Goal: Transaction & Acquisition: Purchase product/service

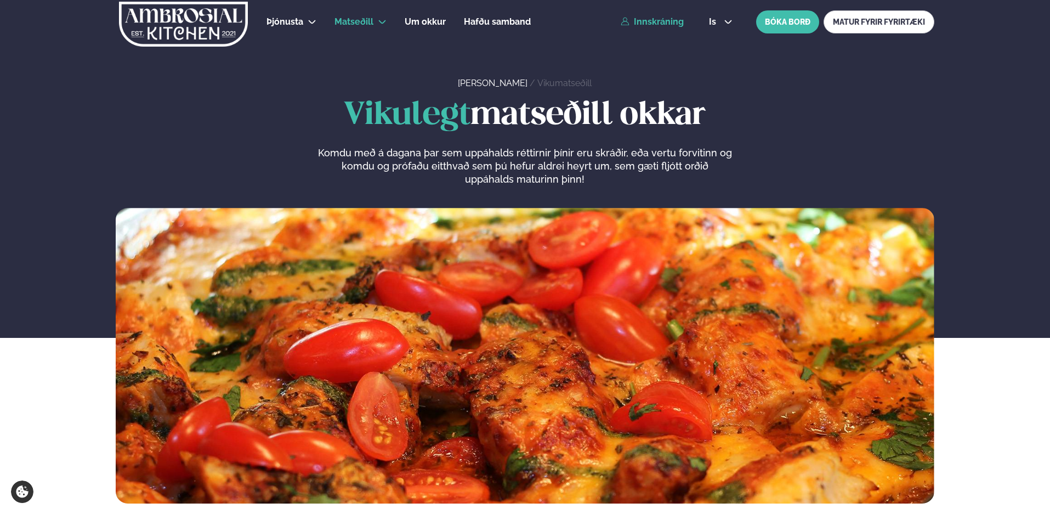
click at [668, 24] on link "Innskráning" at bounding box center [652, 22] width 63 height 10
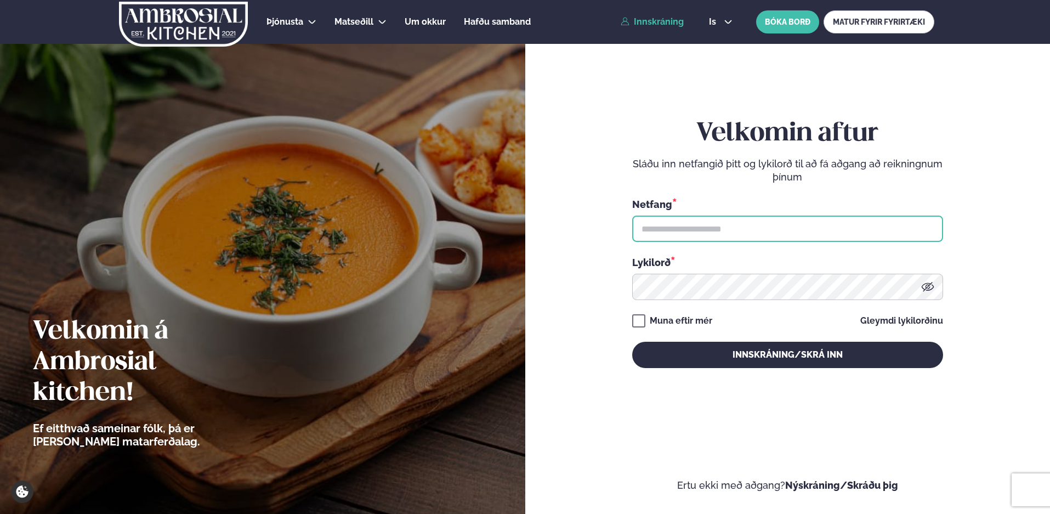
type input "**********"
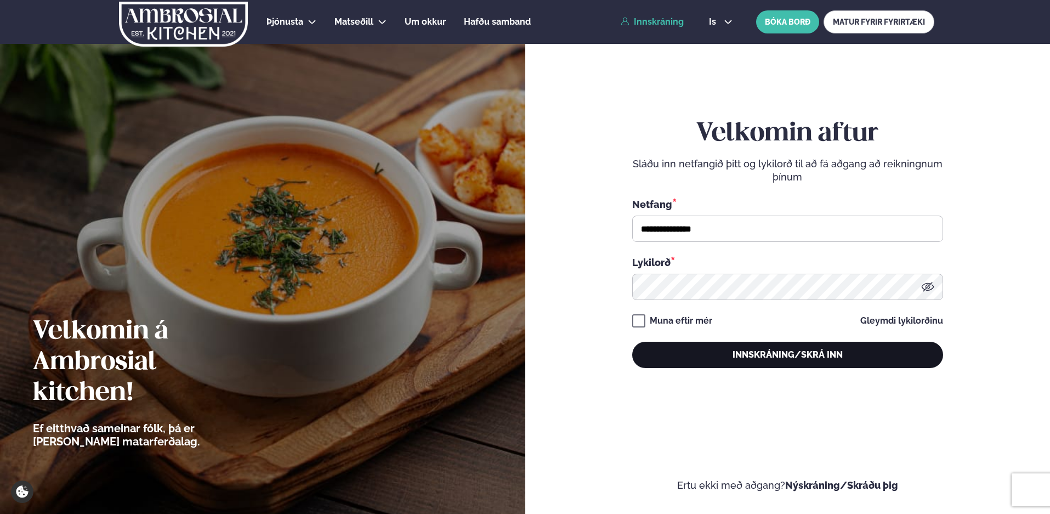
click at [675, 347] on button "Innskráning/Skrá inn" at bounding box center [787, 355] width 311 height 26
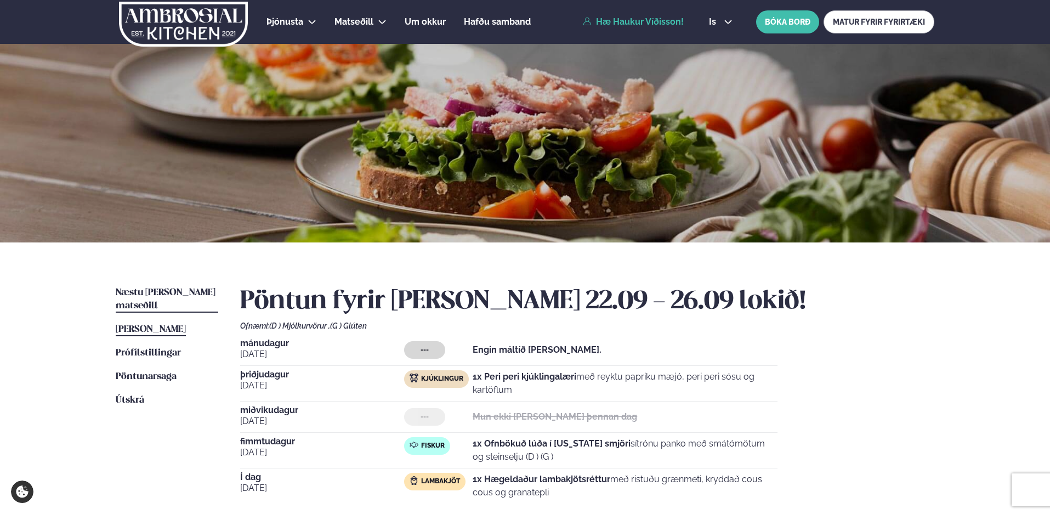
click at [168, 294] on span "Næstu [PERSON_NAME] matseðill" at bounding box center [166, 299] width 100 height 22
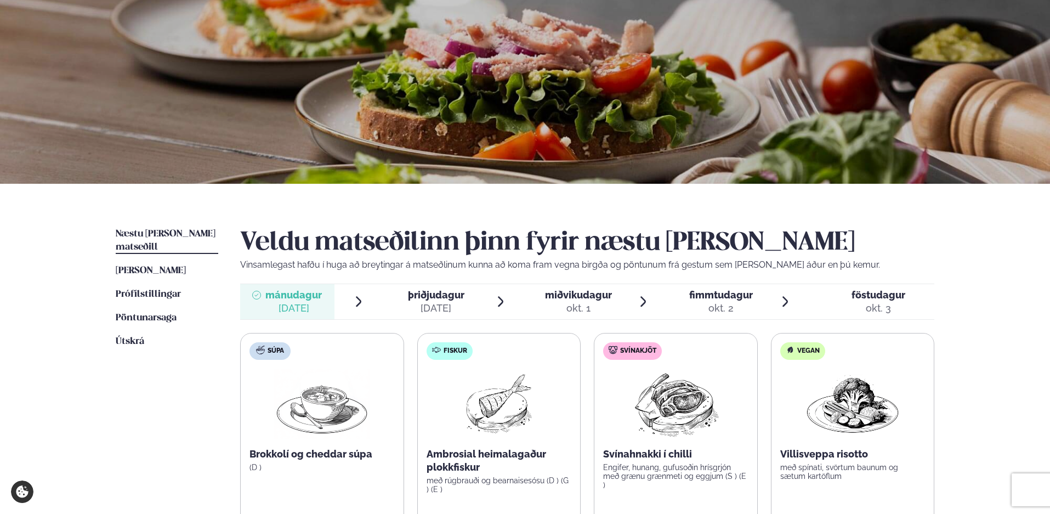
scroll to position [219, 0]
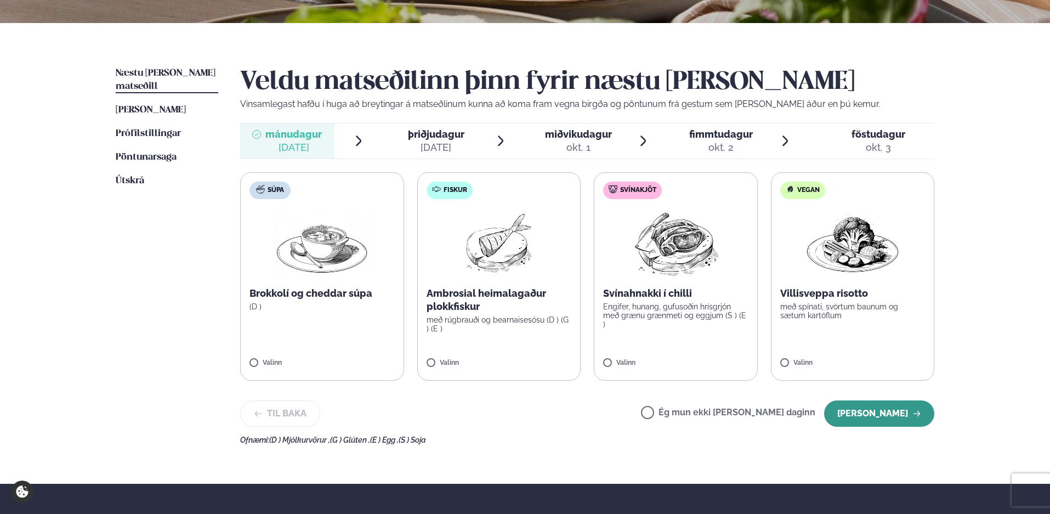
click at [870, 414] on button "[PERSON_NAME]" at bounding box center [879, 413] width 110 height 26
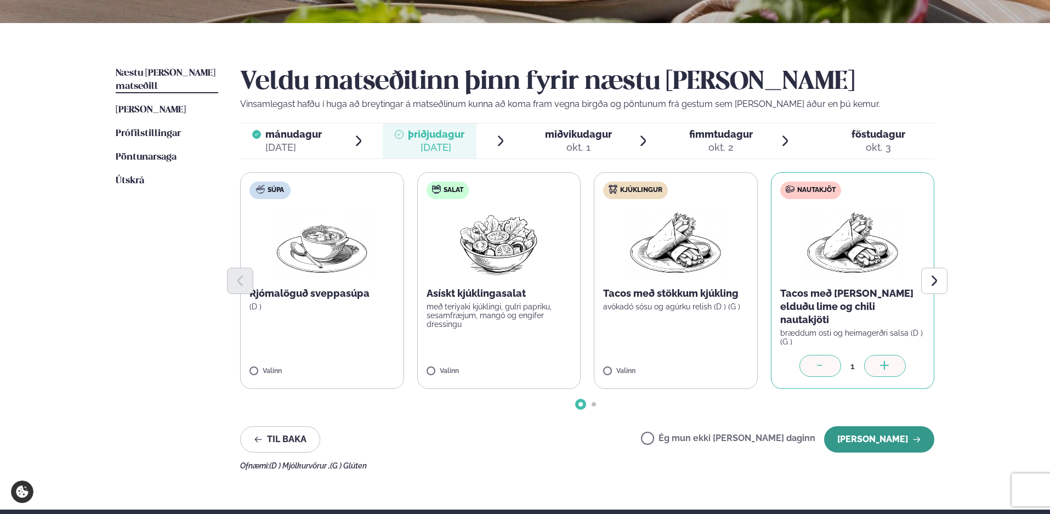
click at [855, 428] on button "[PERSON_NAME]" at bounding box center [879, 439] width 110 height 26
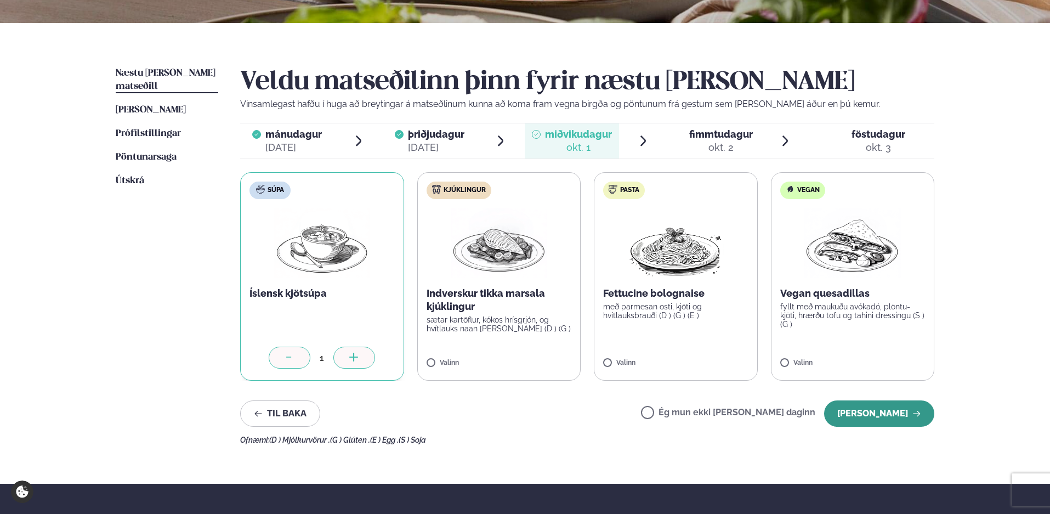
click at [873, 417] on button "[PERSON_NAME]" at bounding box center [879, 413] width 110 height 26
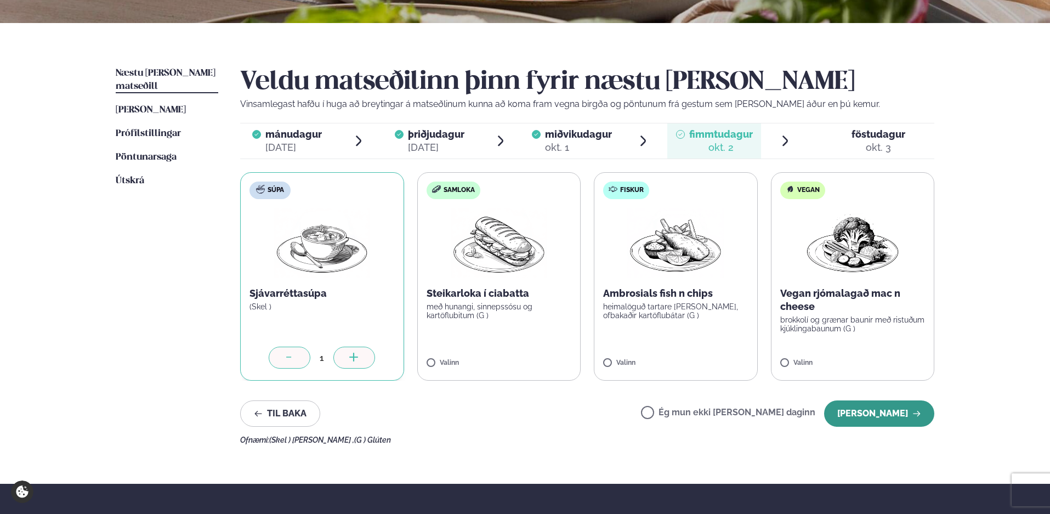
click at [848, 414] on button "[PERSON_NAME]" at bounding box center [879, 413] width 110 height 26
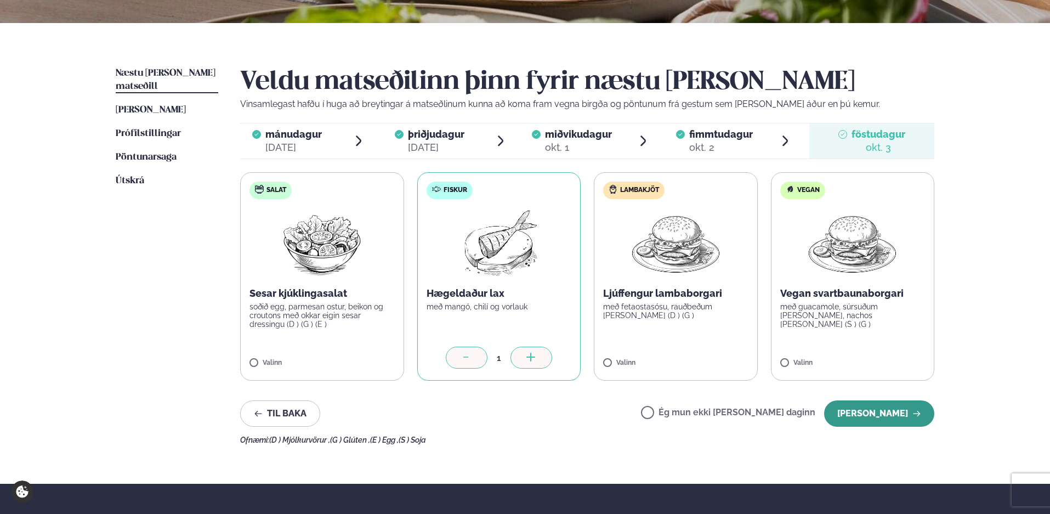
click at [876, 416] on button "[PERSON_NAME]" at bounding box center [879, 413] width 110 height 26
